Goal: Check status: Check status

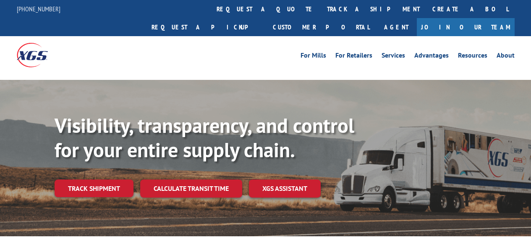
scroll to position [42, 0]
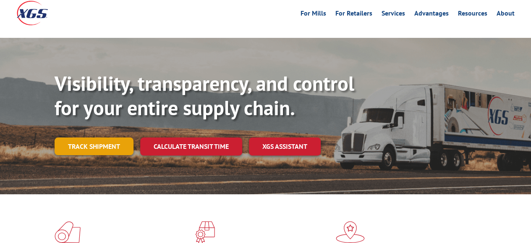
click at [101, 137] on link "Track shipment" at bounding box center [94, 146] width 79 height 18
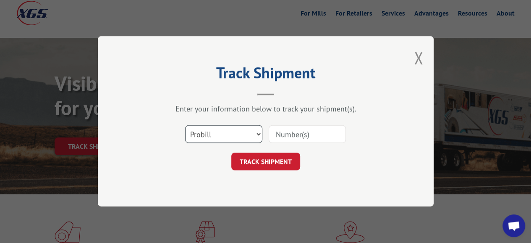
drag, startPoint x: 257, startPoint y: 136, endPoint x: 252, endPoint y: 141, distance: 7.4
click at [257, 136] on select "Select category... Probill BOL PO" at bounding box center [223, 135] width 77 height 18
select select "bol"
click at [185, 126] on select "Select category... Probill BOL PO" at bounding box center [223, 135] width 77 height 18
click at [287, 135] on input at bounding box center [307, 135] width 77 height 18
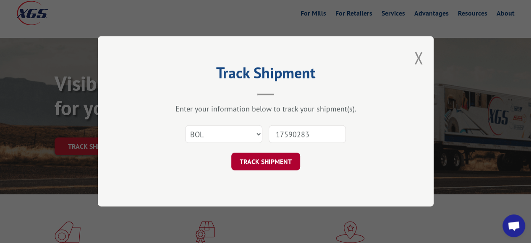
type input "17590283"
click at [277, 160] on button "TRACK SHIPMENT" at bounding box center [265, 162] width 69 height 18
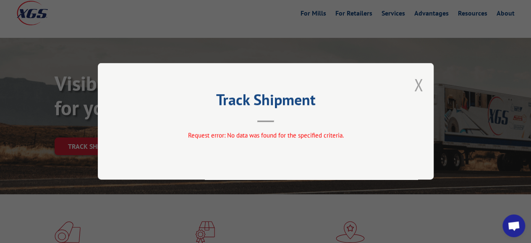
click at [419, 86] on button "Close modal" at bounding box center [418, 84] width 9 height 22
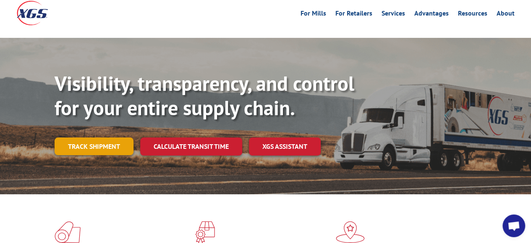
click at [92, 137] on link "Track shipment" at bounding box center [94, 146] width 79 height 18
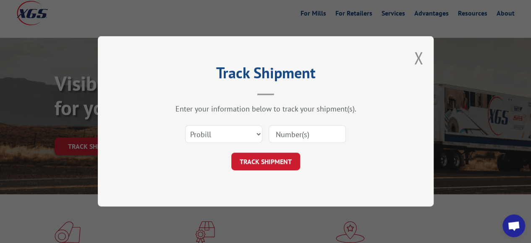
click at [280, 133] on input at bounding box center [307, 135] width 77 height 18
type input "17590283"
click at [261, 164] on button "TRACK SHIPMENT" at bounding box center [265, 162] width 69 height 18
